Goal: Obtain resource: Obtain resource

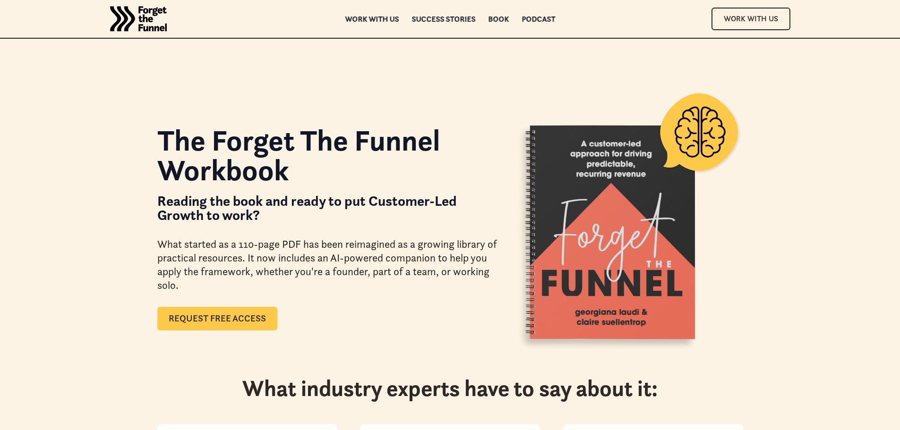
click at [249, 314] on link "Request Free Access" at bounding box center [217, 319] width 120 height 24
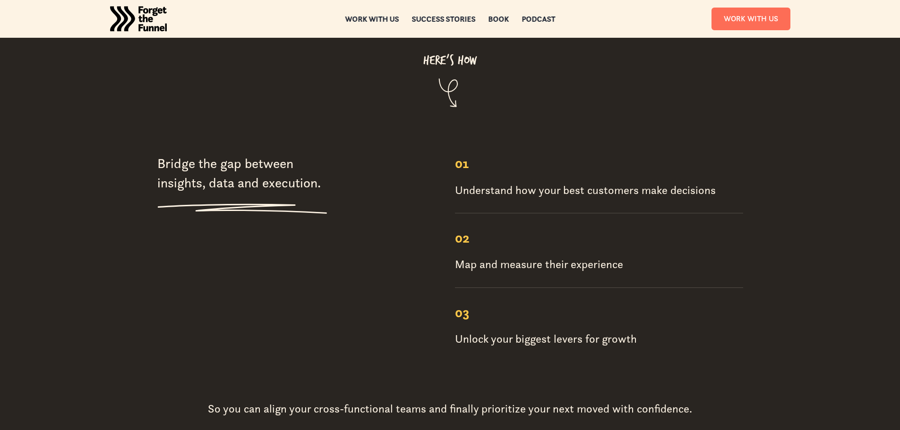
scroll to position [1134, 0]
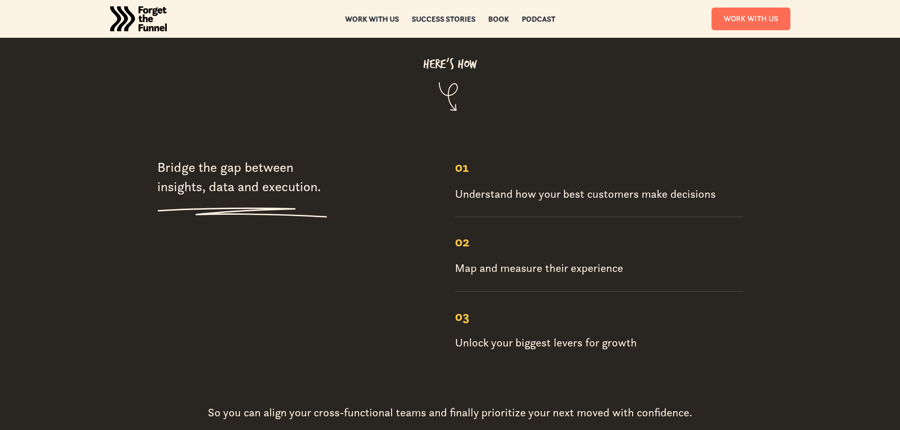
click at [760, 192] on div "Bridge the gap between insights, data and execution. 01 Understand how your bes…" at bounding box center [450, 328] width 680 height 341
click at [491, 21] on div "Book" at bounding box center [498, 19] width 21 height 7
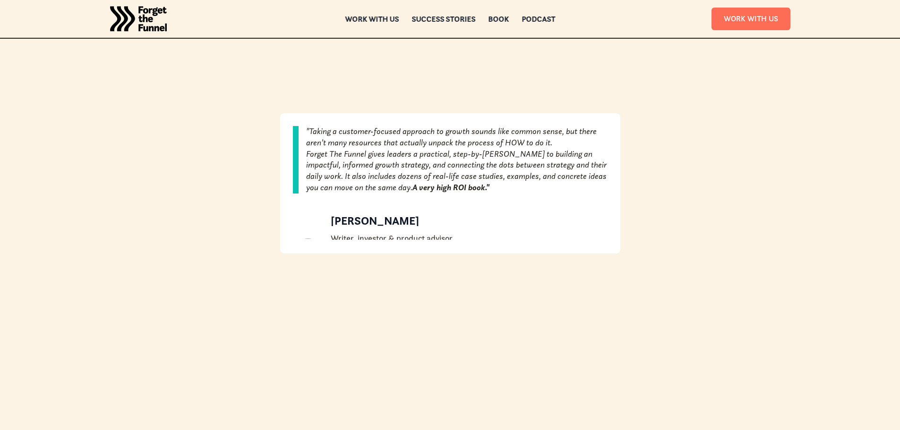
scroll to position [378, 0]
